Goal: Find specific page/section: Find specific page/section

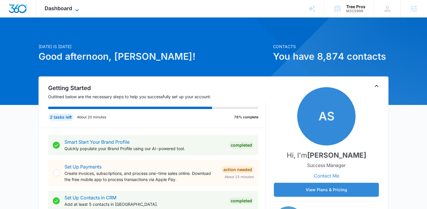
click at [52, 9] on span "Dashboard" at bounding box center [58, 8] width 27 height 6
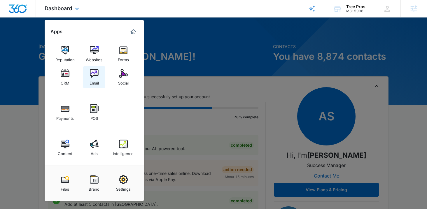
click at [97, 78] on div "Email" at bounding box center [94, 82] width 9 height 8
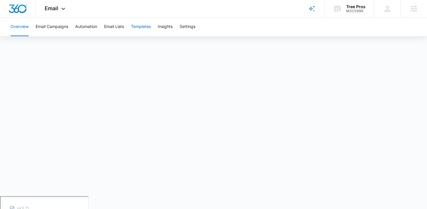
click at [138, 28] on button "Templates" at bounding box center [141, 27] width 20 height 19
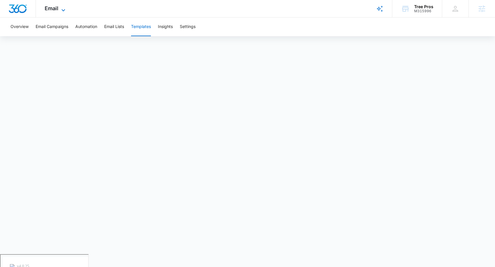
click at [53, 7] on span "Email" at bounding box center [52, 8] width 14 height 6
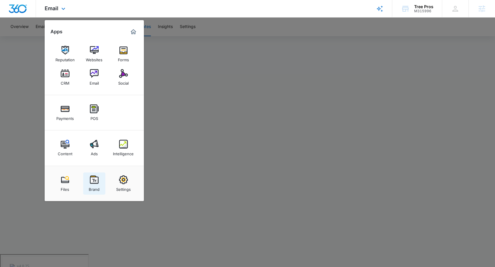
click at [95, 185] on div "Brand" at bounding box center [94, 188] width 11 height 8
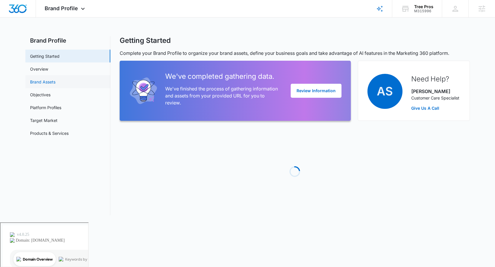
click at [35, 82] on link "Brand Assets" at bounding box center [42, 82] width 25 height 6
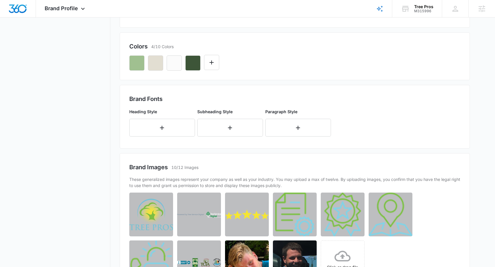
scroll to position [124, 0]
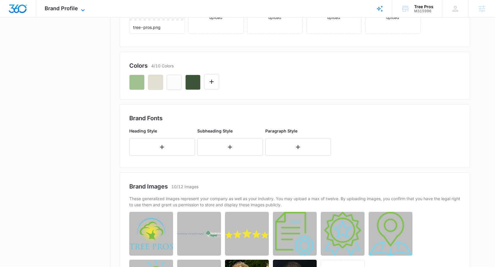
click at [51, 7] on span "Brand Profile" at bounding box center [61, 8] width 33 height 6
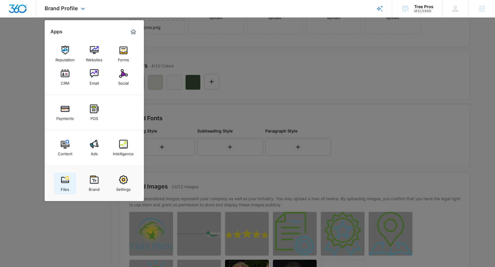
click at [70, 178] on link "Files" at bounding box center [65, 184] width 22 height 22
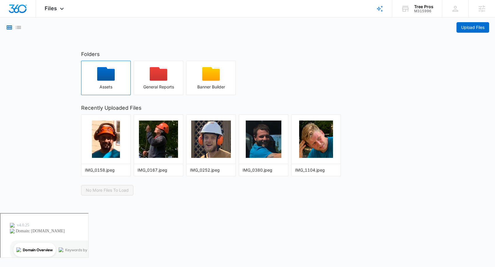
click at [120, 79] on div "button" at bounding box center [105, 76] width 49 height 18
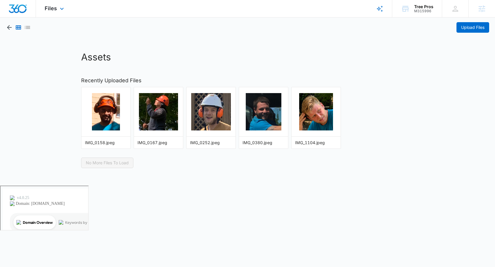
click at [60, 13] on div "Files Apps Reputation Websites Forms CRM Email Social Payments POS Content Ads …" at bounding box center [55, 8] width 38 height 17
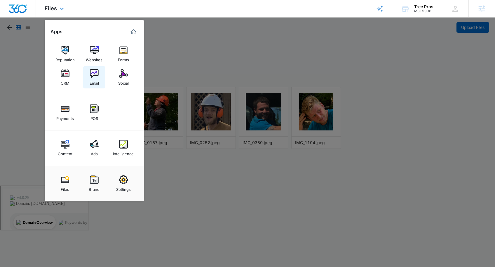
click at [94, 75] on img at bounding box center [94, 73] width 9 height 9
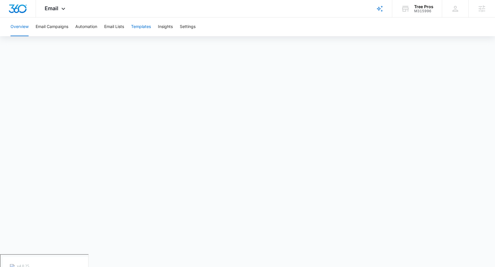
click at [141, 26] on button "Templates" at bounding box center [141, 27] width 20 height 19
